Goal: Find specific page/section: Find specific page/section

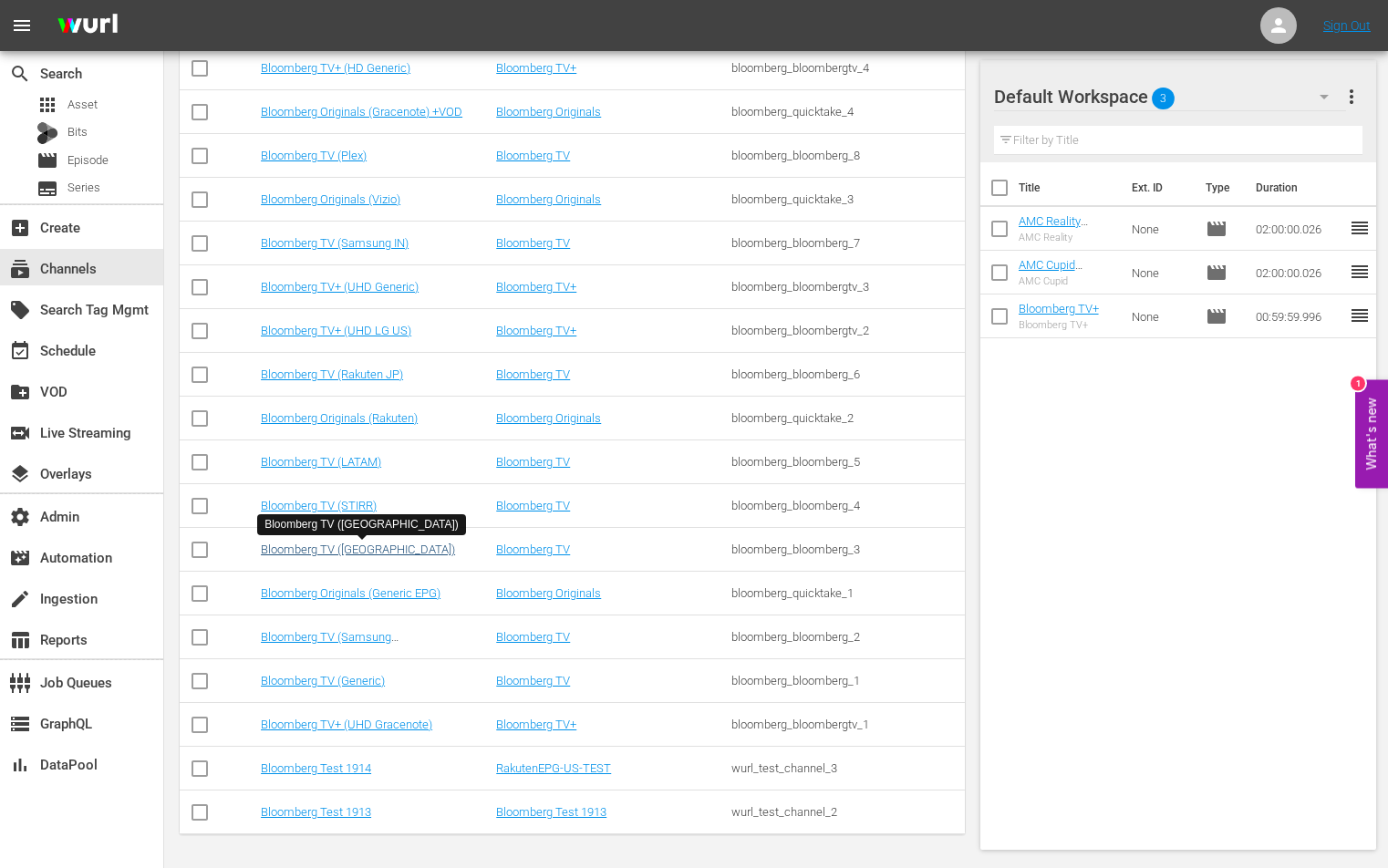
scroll to position [924, 0]
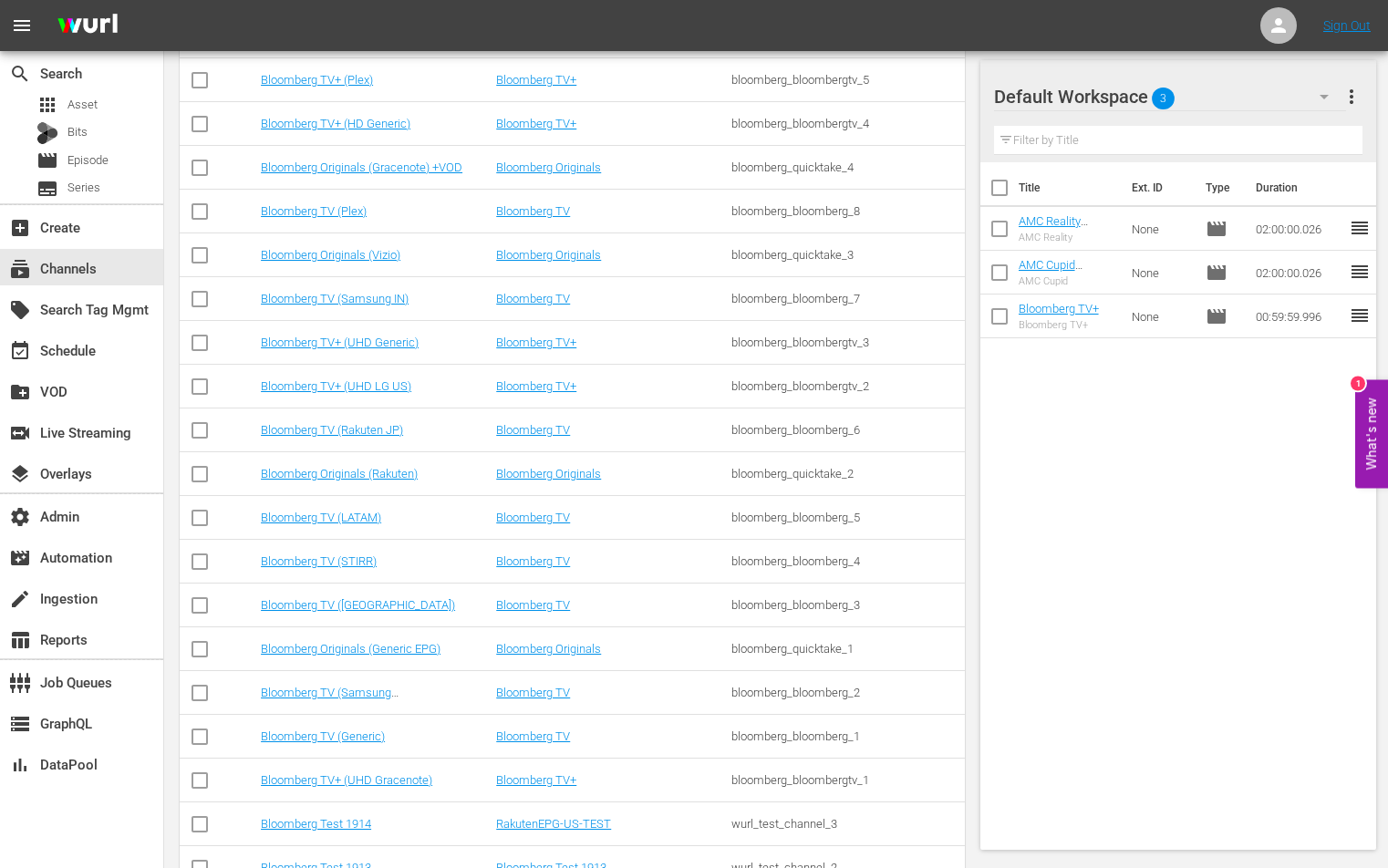
click at [769, 520] on div "bloomberg_bloomberg_5" at bounding box center [846, 517] width 230 height 14
copy div "bloomberg_bloomberg_5"
drag, startPoint x: 401, startPoint y: 516, endPoint x: 262, endPoint y: 521, distance: 139.1
click at [262, 521] on div "Bloomberg TV (LATAM)" at bounding box center [376, 517] width 230 height 14
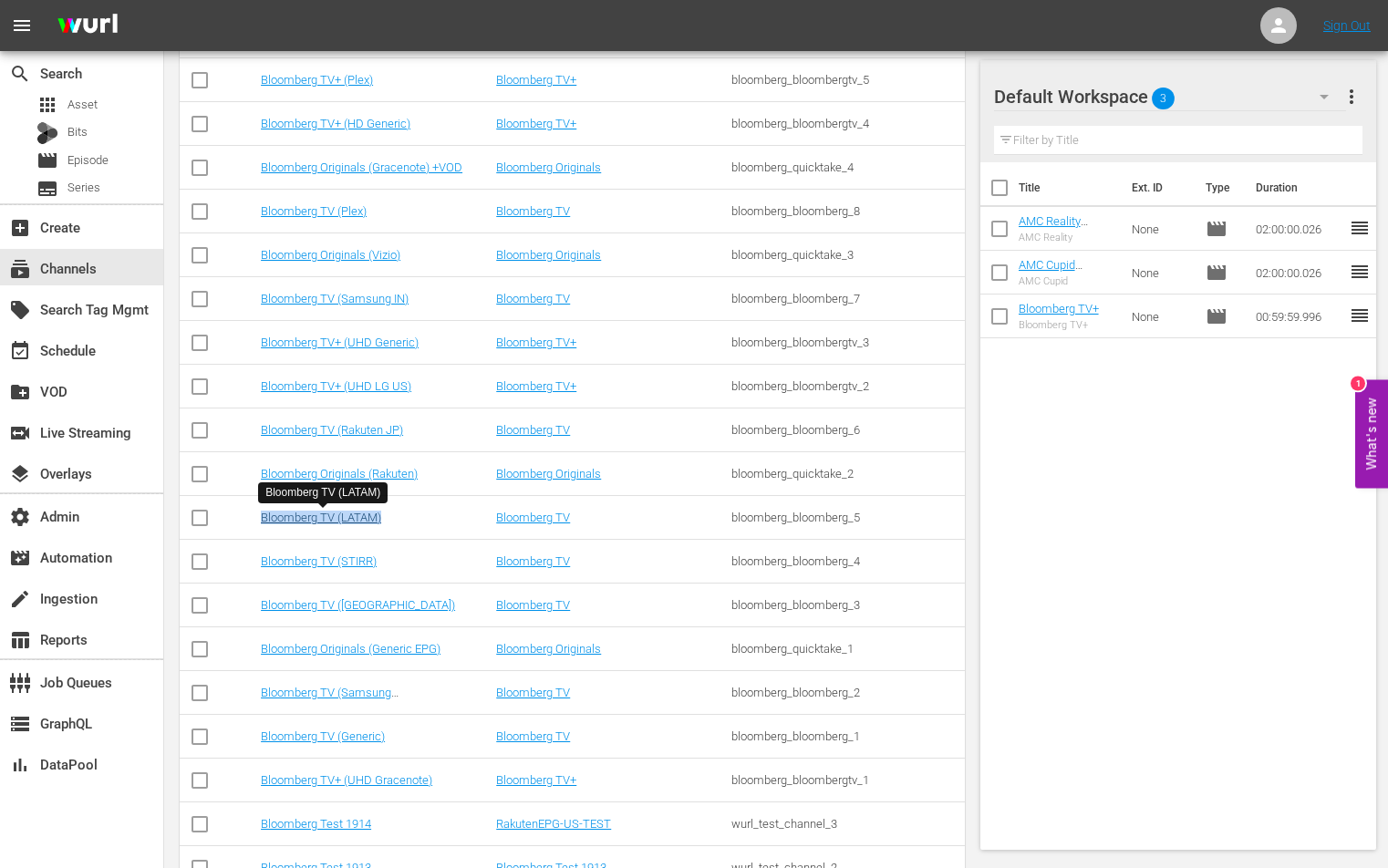
copy link "Bloomberg TV (LATAM)"
click at [815, 523] on div "bloomberg_bloomberg_5" at bounding box center [846, 517] width 230 height 14
copy div "bloomberg_bloomberg_5"
click at [308, 524] on link "Bloomberg TV (LATAM)" at bounding box center [321, 517] width 120 height 14
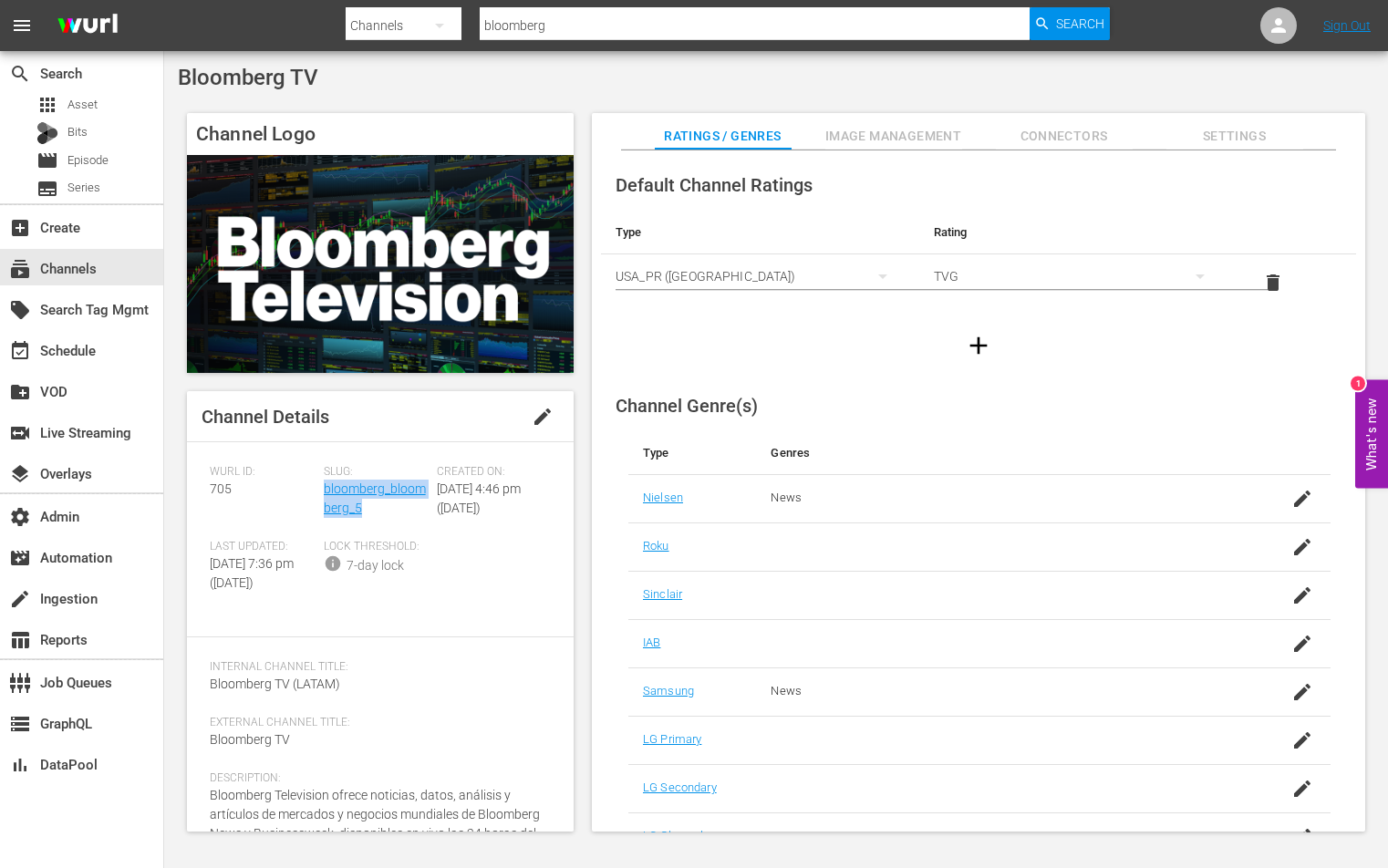
drag, startPoint x: 371, startPoint y: 500, endPoint x: 322, endPoint y: 498, distance: 49.0
click at [323, 498] on div "Slug: bloomberg_bloomberg_5" at bounding box center [380, 502] width 114 height 74
copy link "bloomberg_bloomberg_5"
